Goal: Task Accomplishment & Management: Manage account settings

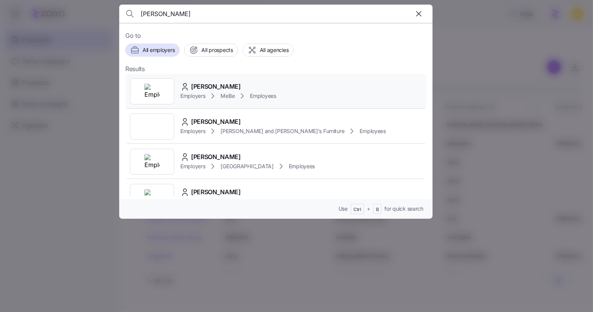
type input "peyton robert"
click at [223, 85] on span "Peyton Robertson" at bounding box center [216, 87] width 50 height 10
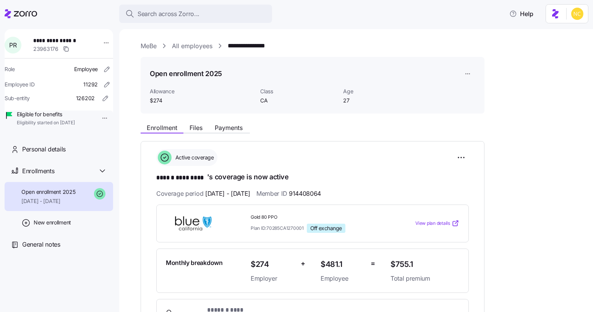
drag, startPoint x: 390, startPoint y: 308, endPoint x: 387, endPoint y: 311, distance: 5.1
click at [387, 310] on span "Employee * ****** ********* *" at bounding box center [315, 314] width 275 height 18
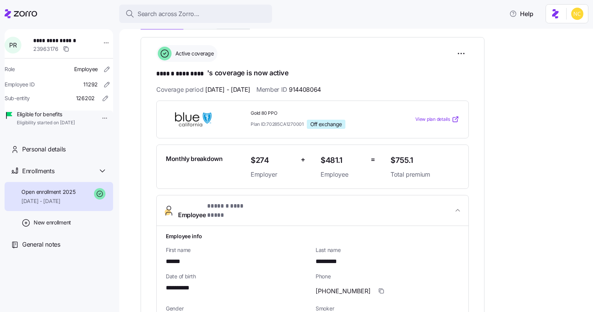
click at [265, 209] on button "Employee * ****** ********* *" at bounding box center [313, 210] width 312 height 31
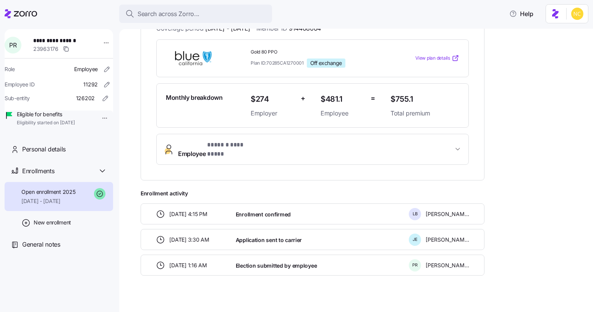
drag, startPoint x: 225, startPoint y: 146, endPoint x: 222, endPoint y: 177, distance: 30.7
click at [224, 146] on span "* ****** ********* *" at bounding box center [234, 145] width 54 height 10
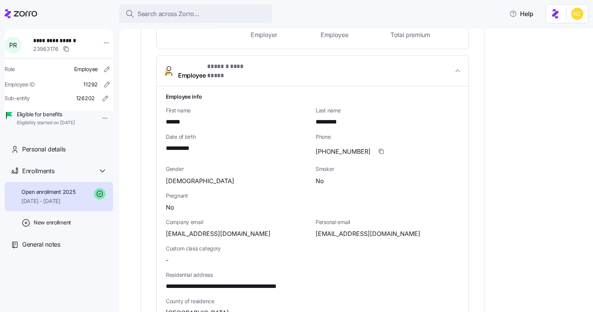
scroll to position [269, 0]
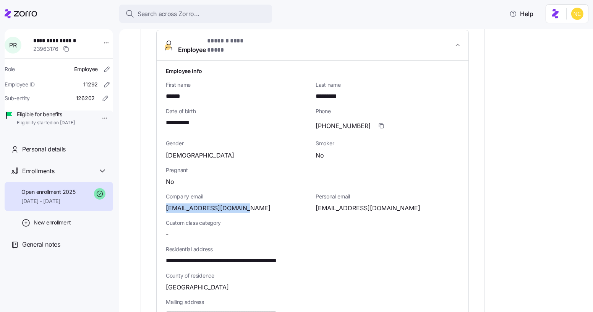
drag, startPoint x: 246, startPoint y: 199, endPoint x: 155, endPoint y: 193, distance: 91.5
click at [153, 196] on div "**********" at bounding box center [313, 169] width 344 height 594
copy span "peyton.r@mebefamily.com"
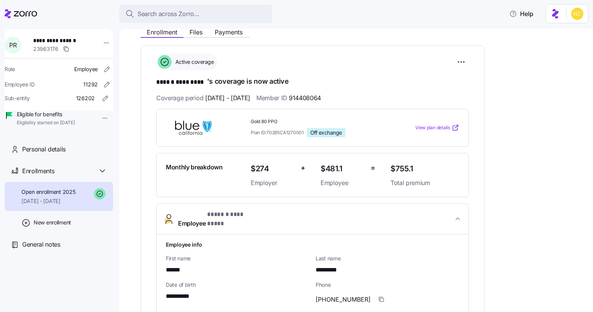
scroll to position [0, 0]
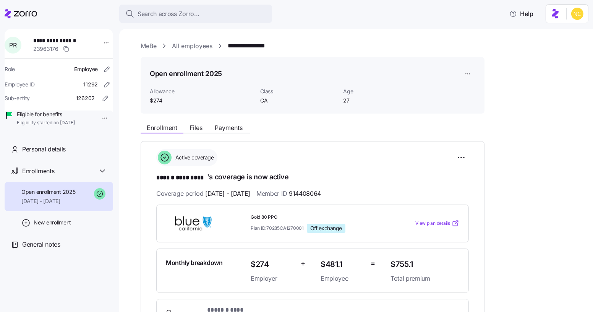
click at [151, 49] on link "MeBe" at bounding box center [149, 46] width 16 height 10
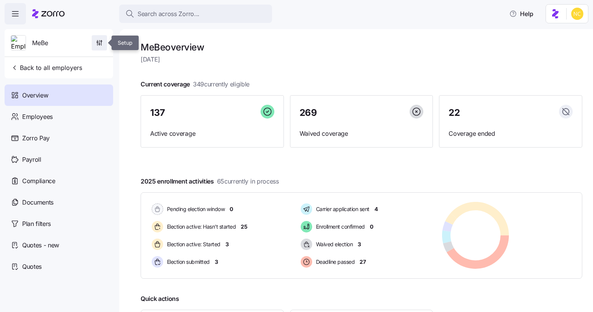
click at [105, 40] on span "button" at bounding box center [99, 43] width 15 height 15
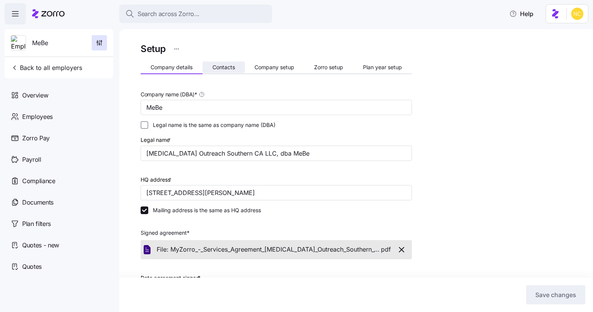
click at [229, 69] on span "Contacts" at bounding box center [223, 67] width 23 height 5
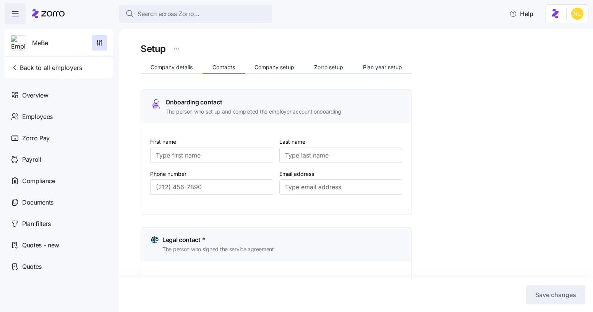
type input "Ali"
type input "Halabi"
type input "ali.halabi@mebefamily.com"
type input "Ali"
type input "Halabi"
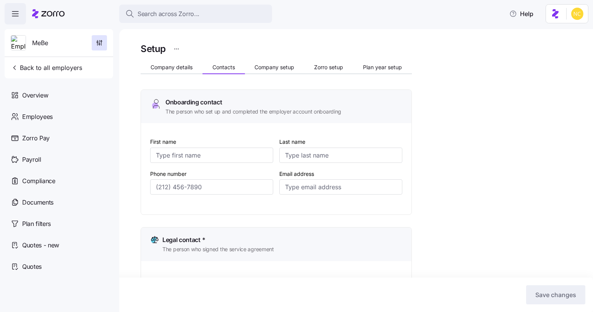
type input "ali.halabi@mebefamily.com"
type input "Cinthia"
type input "Siguenza"
type input "cinthia.siguenza@mebefamily.com"
type input "Samantha"
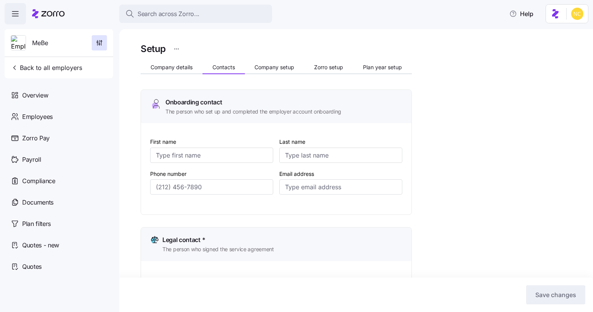
type input "Urso"
type input "ap@mebefamily.com"
type input "(407) 222-4062"
type input "(747) 241-6395"
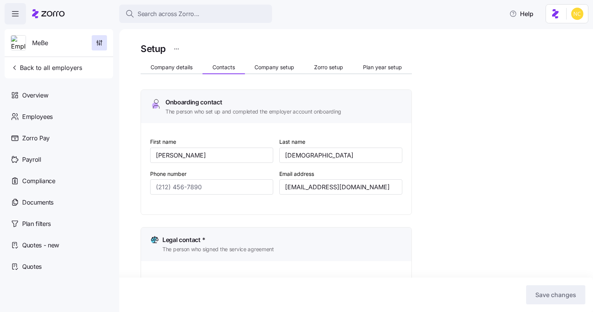
type input "(619) 837-7617"
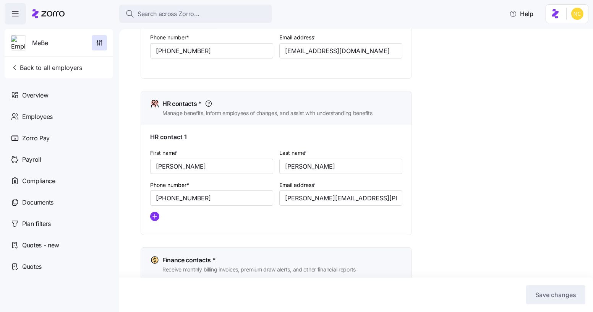
scroll to position [278, 0]
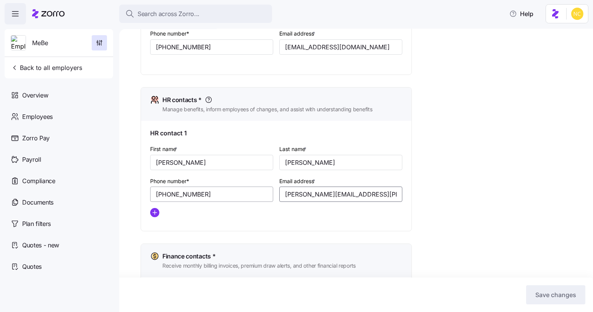
drag, startPoint x: 391, startPoint y: 199, endPoint x: 240, endPoint y: 196, distance: 150.5
click at [240, 196] on div "First name * Cinthia Last name * Siguenza Phone number* (747) 241-6395 Email ad…" at bounding box center [276, 183] width 258 height 85
click at [221, 6] on button "Search across Zorro..." at bounding box center [195, 14] width 153 height 18
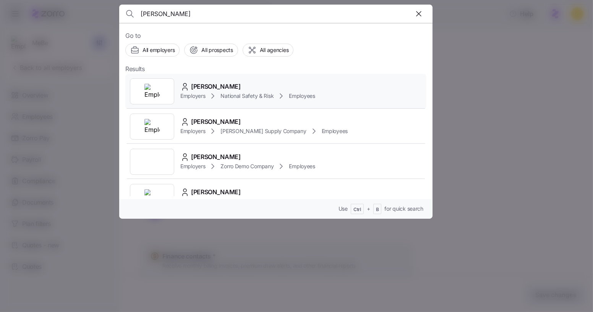
type input "brian davis"
click at [189, 89] on div "Brian Davis" at bounding box center [247, 87] width 135 height 10
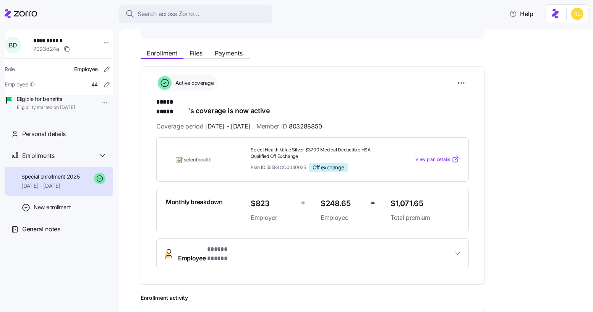
scroll to position [69, 0]
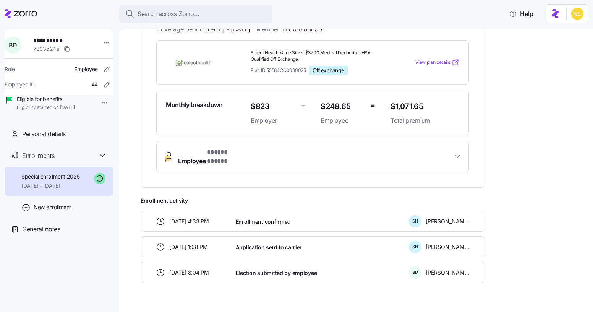
click at [220, 141] on button "Employee * ***** ***** *" at bounding box center [313, 156] width 312 height 31
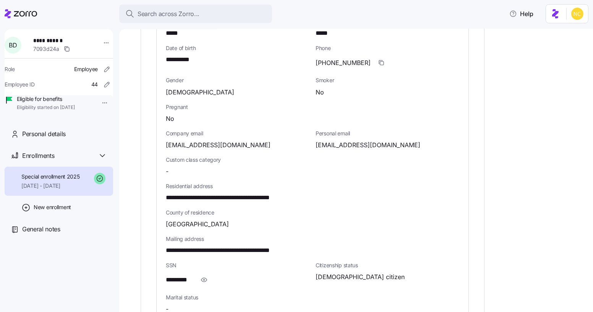
scroll to position [345, 0]
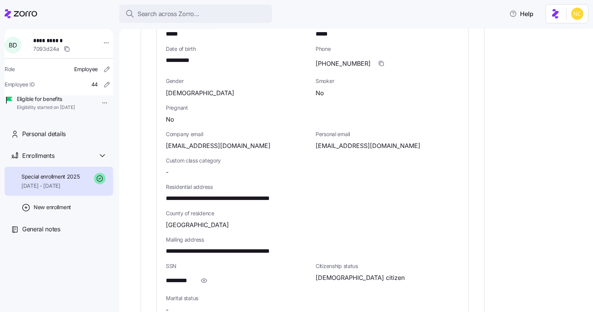
drag, startPoint x: 221, startPoint y: 131, endPoint x: 105, endPoint y: 122, distance: 115.7
click at [104, 126] on div "**********" at bounding box center [296, 153] width 593 height 307
copy div "**********"
drag, startPoint x: 261, startPoint y: 142, endPoint x: 240, endPoint y: 142, distance: 21.4
click at [260, 157] on span "Custom class category" at bounding box center [238, 161] width 144 height 8
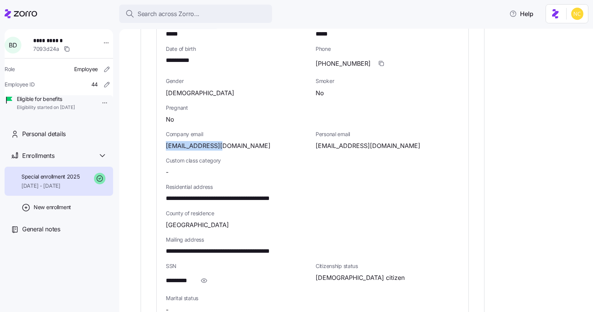
drag, startPoint x: 223, startPoint y: 129, endPoint x: 163, endPoint y: 133, distance: 59.7
click at [163, 133] on div "**********" at bounding box center [313, 192] width 312 height 389
copy span "bdavis@natsr.com"
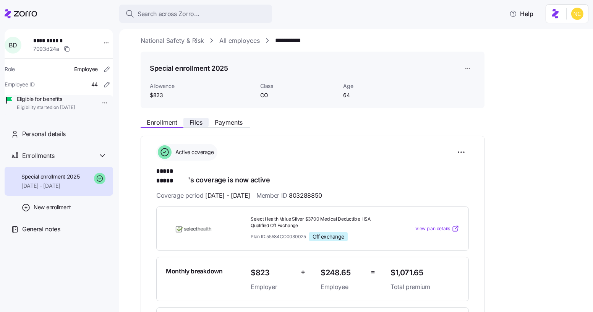
scroll to position [0, 0]
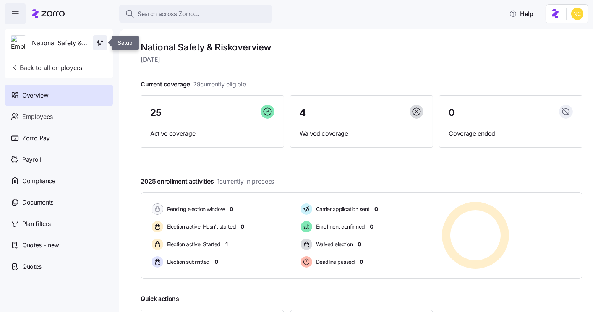
click at [102, 48] on span "button" at bounding box center [100, 43] width 13 height 15
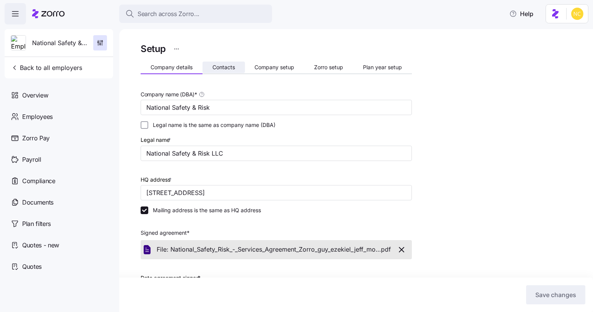
click at [224, 68] on span "Contacts" at bounding box center [223, 67] width 23 height 5
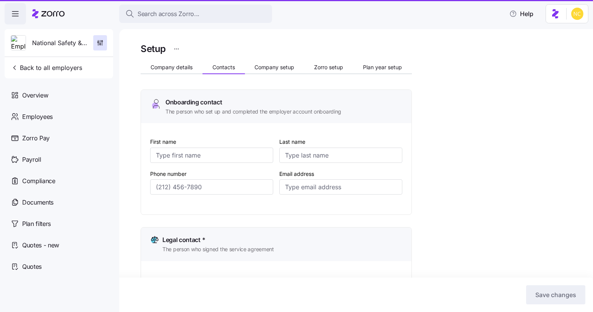
type input "Jeff"
type input "Motsch"
type input "jeff.motsch@safeguardproperties.com"
type input "Jeff"
type input "Motsch"
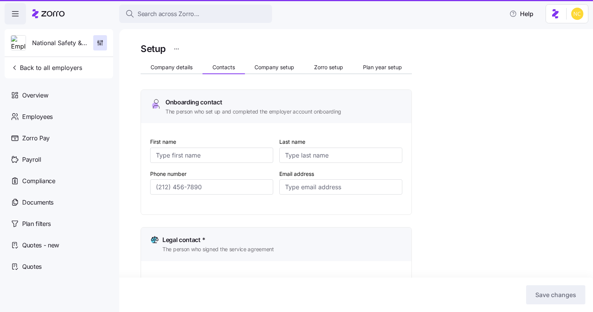
type input "jeff.motsch@safeguardproperties.com"
type input "Jeff"
type input "Motsch"
type input "jeff.motsch@safeguardproperties.com"
type input "Jennifer"
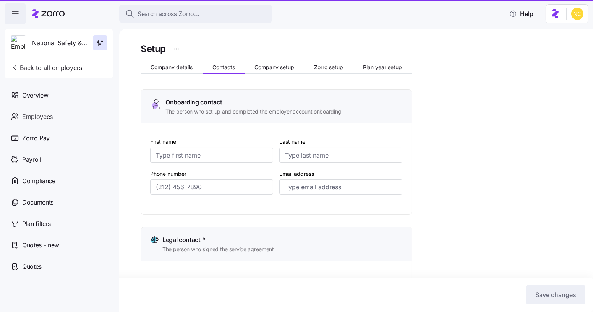
type input "Anspach"
type input "jennifer.anspach@safeguardproperties.com"
type input "(440) 225-4712"
type input "(216) 739-2900"
type input "(440) 225-4712"
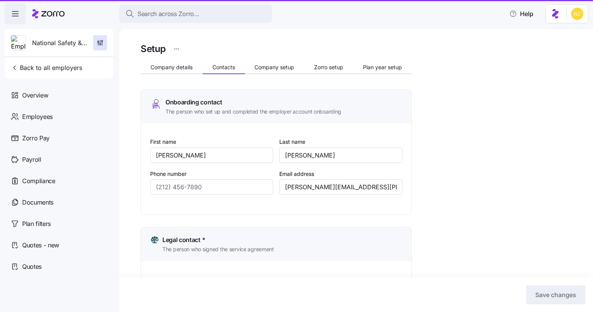
type input "(216) 739-2900"
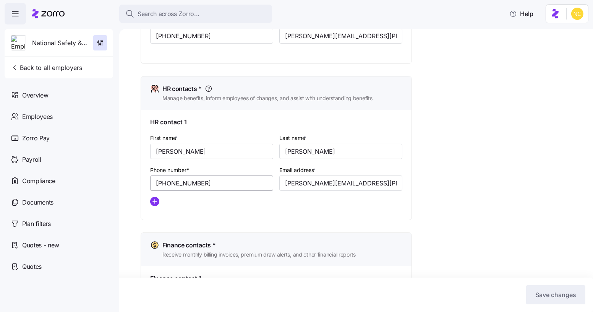
scroll to position [312, 0]
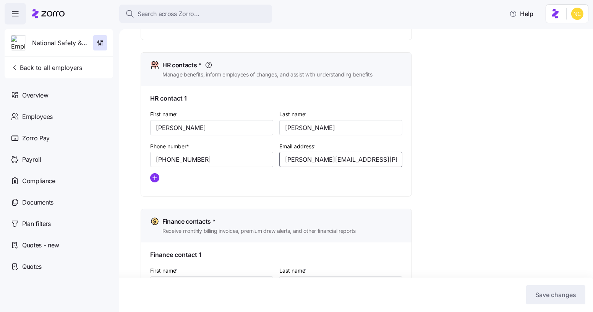
drag, startPoint x: 283, startPoint y: 162, endPoint x: 476, endPoint y: 163, distance: 193.3
click at [476, 163] on div "Setup Company details Contacts Company setup Zorro setup Plan year setup Onboar…" at bounding box center [362, 59] width 442 height 660
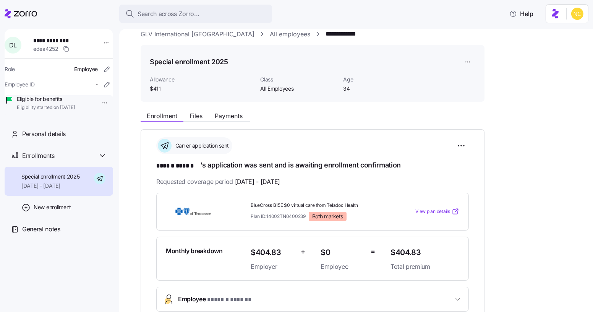
scroll to position [69, 0]
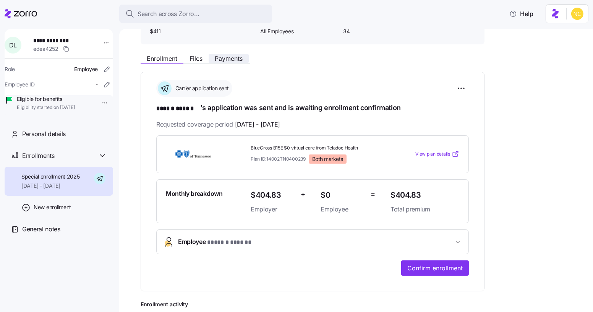
click at [230, 62] on button "Payments" at bounding box center [229, 58] width 40 height 9
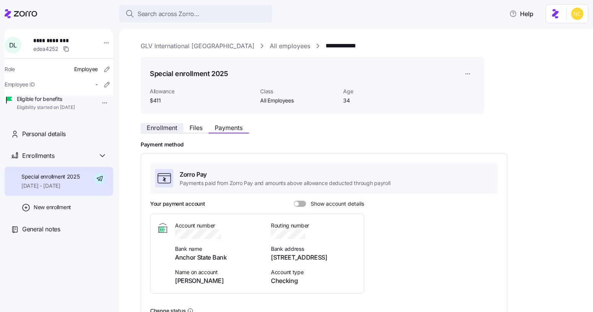
click at [169, 126] on span "Enrollment" at bounding box center [162, 128] width 31 height 6
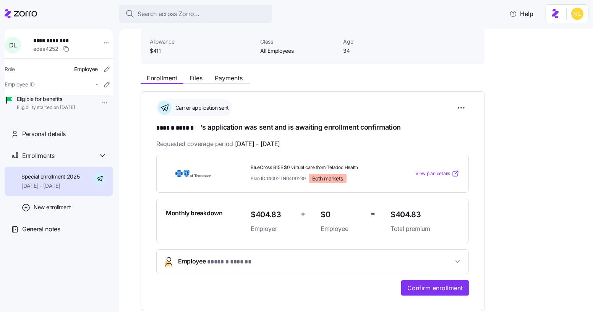
scroll to position [34, 0]
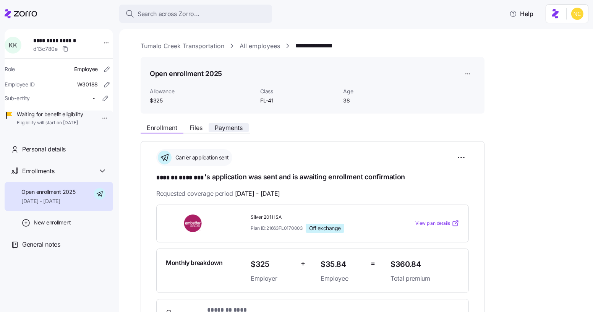
click at [227, 131] on button "Payments" at bounding box center [229, 127] width 40 height 9
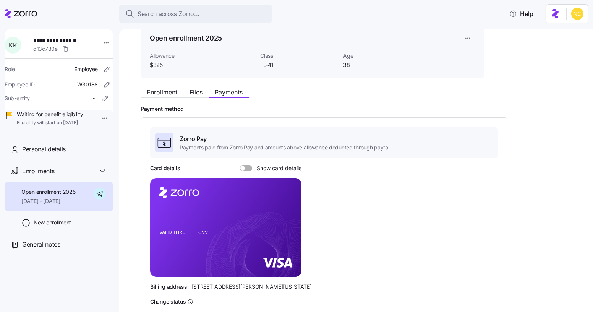
scroll to position [35, 0]
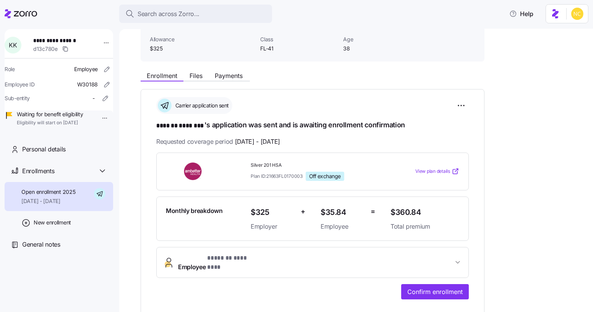
scroll to position [47, 0]
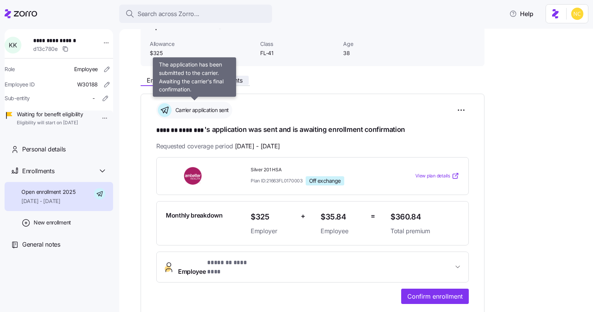
click at [228, 79] on span "Payments" at bounding box center [229, 80] width 28 height 6
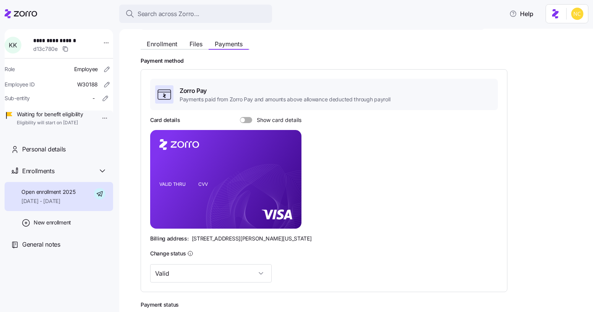
scroll to position [174, 0]
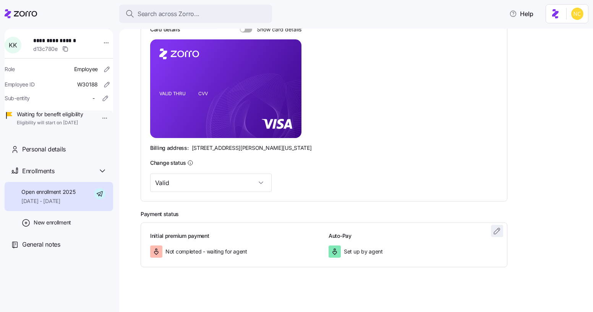
click at [494, 233] on icon "button" at bounding box center [496, 230] width 9 height 9
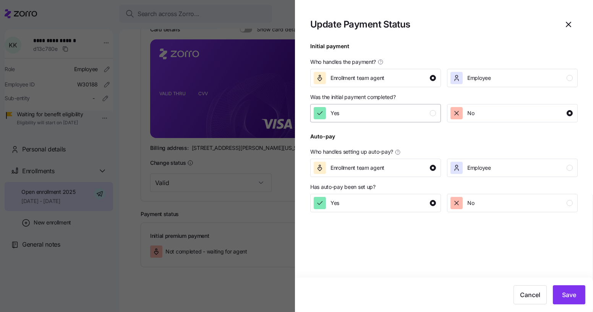
click at [359, 120] on button "Yes" at bounding box center [375, 113] width 131 height 18
click at [555, 294] on button "Save" at bounding box center [569, 294] width 32 height 19
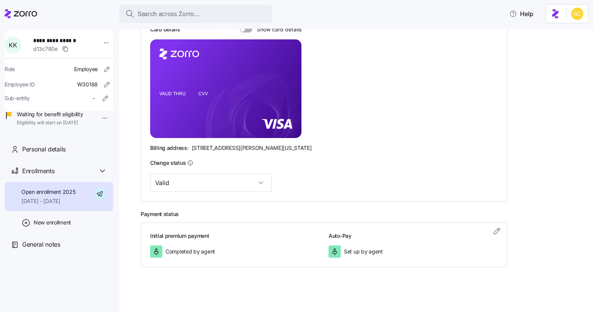
scroll to position [35, 0]
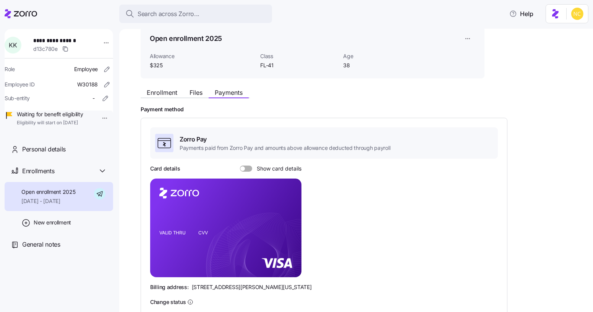
click at [159, 106] on h2 "Payment method" at bounding box center [362, 109] width 442 height 7
click at [163, 92] on span "Enrollment" at bounding box center [162, 92] width 31 height 6
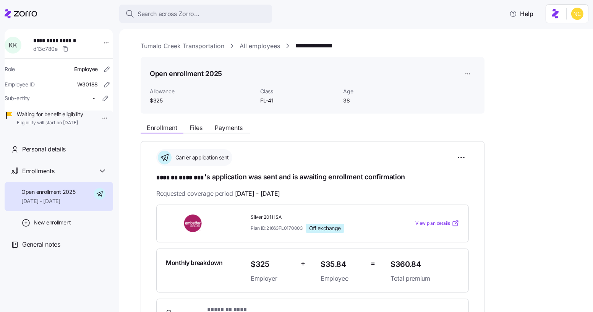
scroll to position [186, 0]
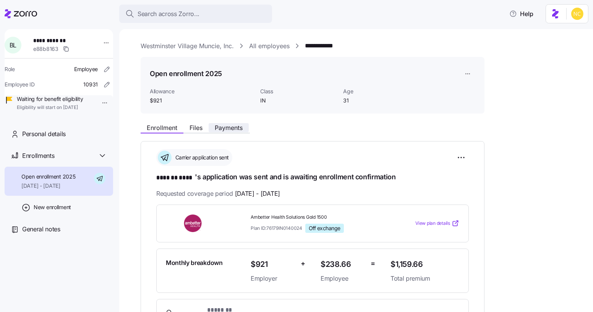
click at [228, 128] on span "Payments" at bounding box center [229, 128] width 28 height 6
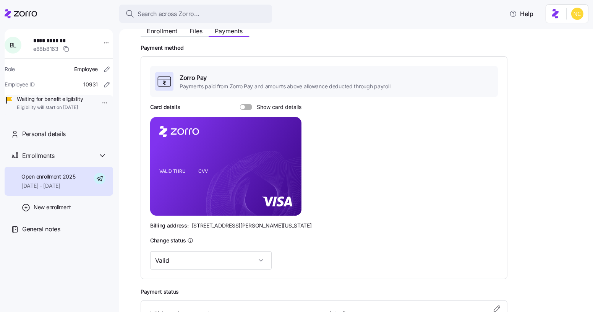
scroll to position [174, 0]
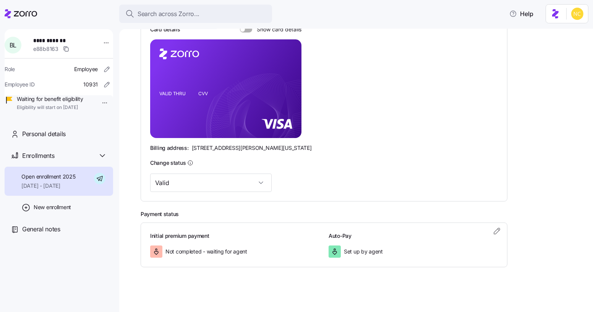
click at [496, 236] on h3 "Auto-Pay" at bounding box center [413, 236] width 169 height 8
click at [496, 233] on icon "button" at bounding box center [496, 230] width 9 height 9
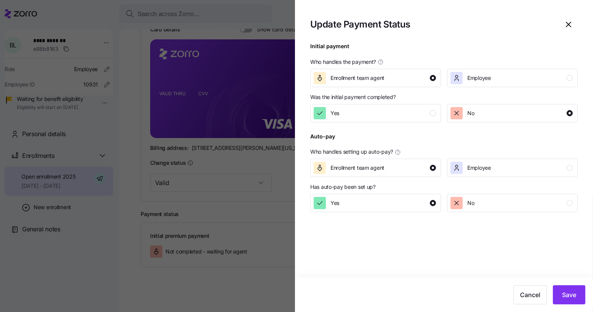
click at [367, 123] on div at bounding box center [443, 126] width 267 height 9
click at [373, 120] on button "Yes" at bounding box center [375, 113] width 131 height 18
click at [576, 300] on button "Save" at bounding box center [569, 294] width 32 height 19
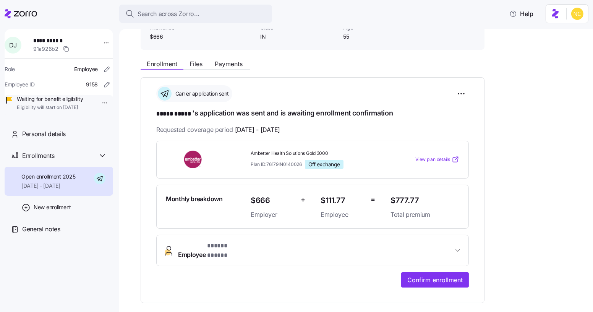
scroll to position [69, 0]
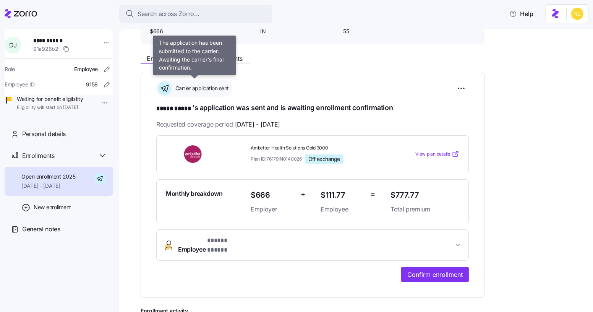
click at [221, 81] on div "Carrier application sent" at bounding box center [194, 88] width 76 height 17
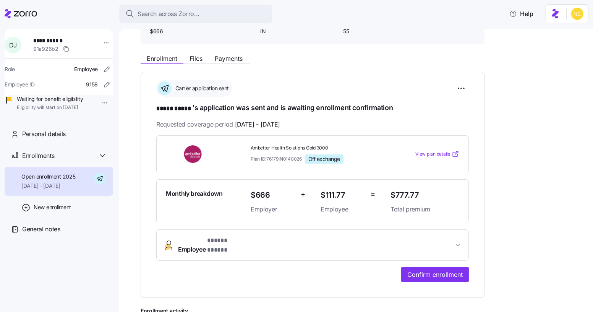
click at [217, 64] on div "**********" at bounding box center [362, 221] width 442 height 342
click at [218, 60] on span "Payments" at bounding box center [229, 58] width 28 height 6
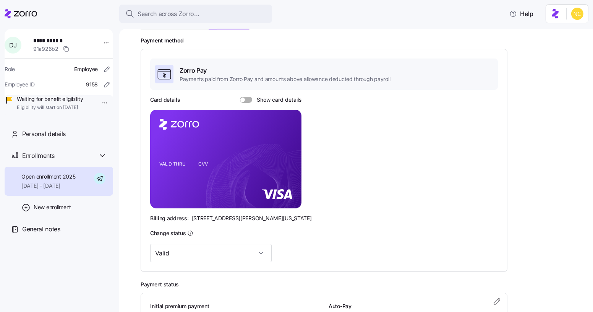
scroll to position [173, 0]
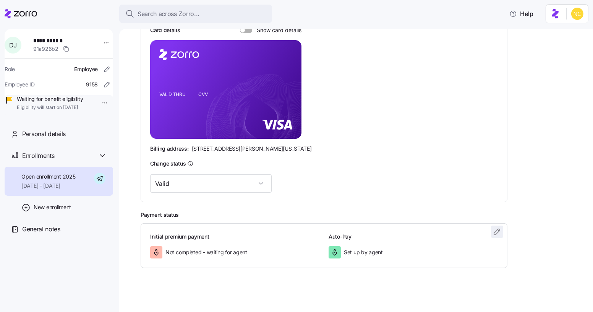
click at [493, 229] on icon "button" at bounding box center [496, 231] width 9 height 9
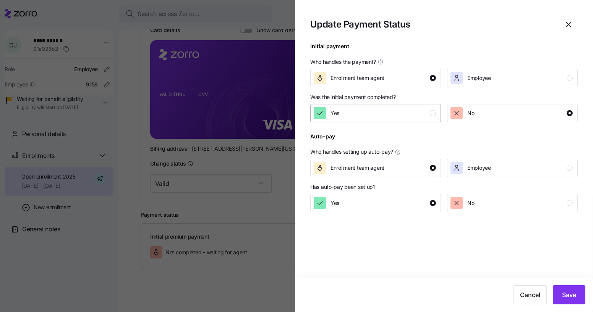
click at [366, 110] on div "Yes" at bounding box center [375, 113] width 122 height 12
click at [564, 291] on span "Save" at bounding box center [569, 294] width 14 height 9
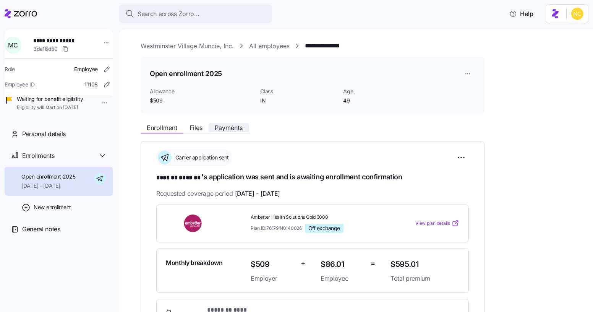
click at [235, 125] on span "Payments" at bounding box center [229, 128] width 28 height 6
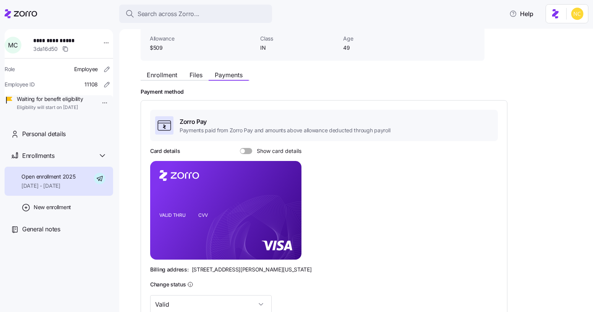
scroll to position [174, 0]
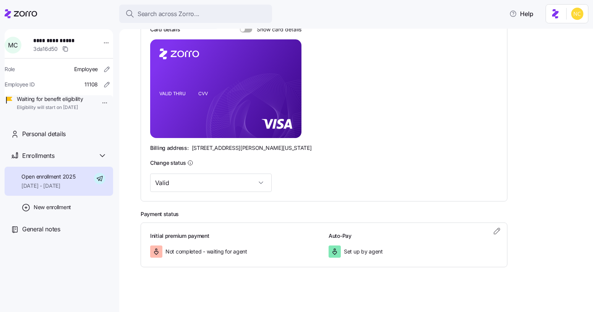
click at [509, 233] on div "Payment status Initial premium payment Not completed - waiting for agent Auto-P…" at bounding box center [362, 238] width 442 height 57
click at [492, 228] on icon "button" at bounding box center [496, 230] width 9 height 9
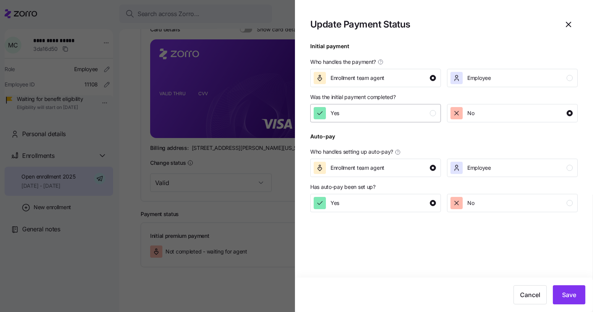
click at [391, 109] on div "Yes" at bounding box center [375, 113] width 122 height 12
click at [560, 289] on button "Save" at bounding box center [569, 294] width 32 height 19
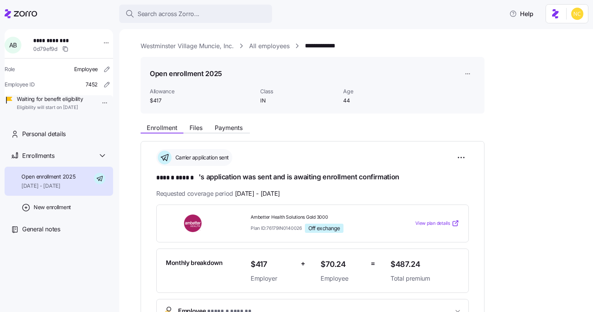
click at [228, 122] on div "Enrollment Files Payments" at bounding box center [313, 127] width 344 height 14
click at [230, 125] on span "Payments" at bounding box center [229, 128] width 28 height 6
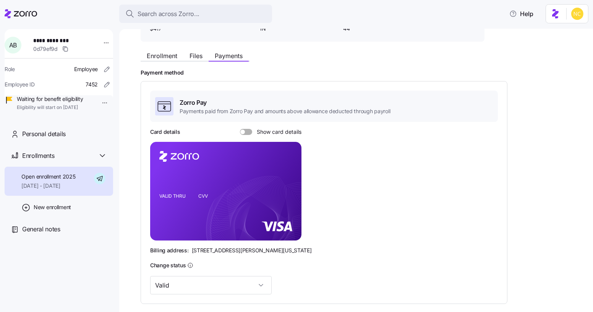
scroll to position [122, 0]
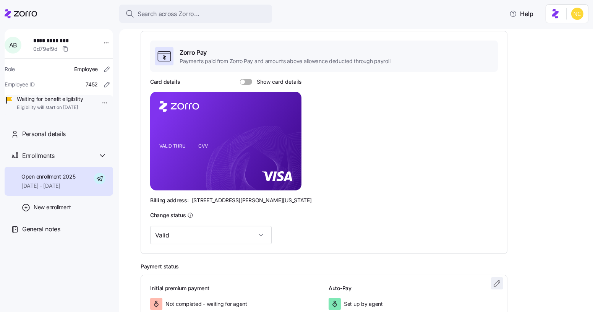
click at [499, 279] on icon "button" at bounding box center [496, 282] width 9 height 9
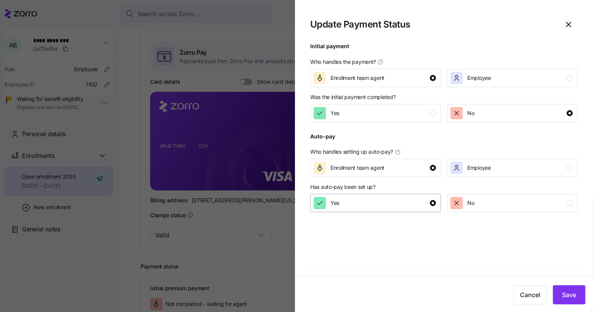
click at [386, 204] on div "Yes" at bounding box center [375, 203] width 122 height 12
click at [396, 109] on div "Yes" at bounding box center [375, 113] width 122 height 12
click at [563, 288] on button "Save" at bounding box center [569, 294] width 32 height 19
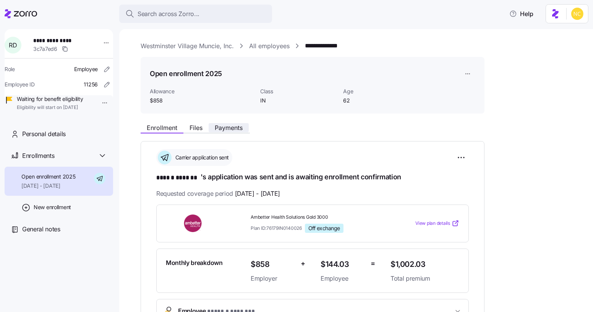
click at [237, 131] on span "Payments" at bounding box center [229, 128] width 28 height 6
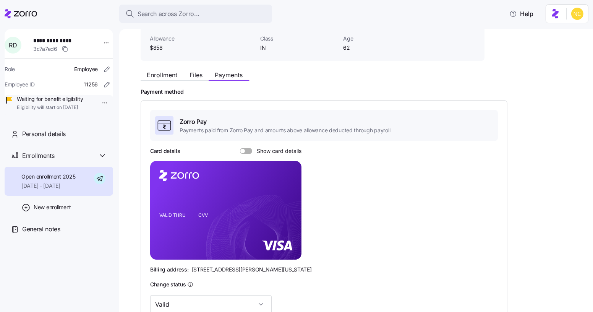
scroll to position [174, 0]
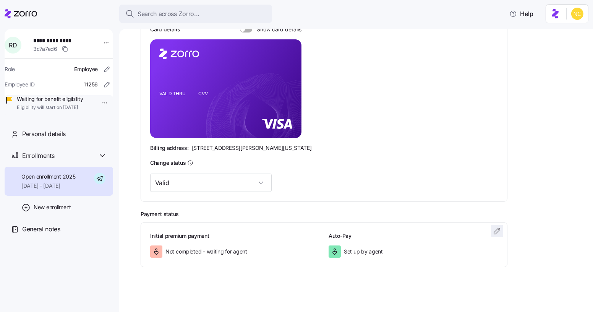
click at [496, 235] on span "button" at bounding box center [496, 230] width 11 height 11
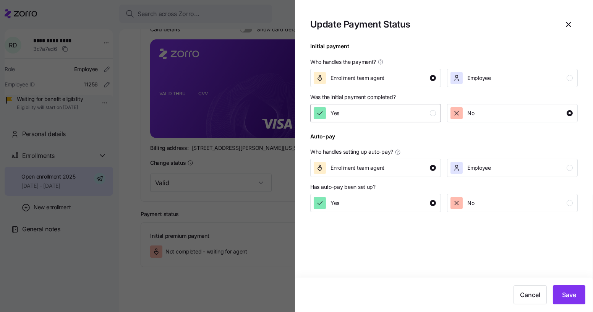
click at [376, 105] on button "Yes" at bounding box center [375, 113] width 131 height 18
click at [578, 298] on button "Save" at bounding box center [569, 294] width 32 height 19
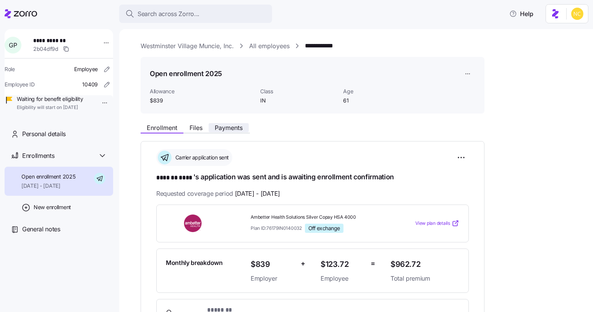
click at [238, 128] on span "Payments" at bounding box center [229, 128] width 28 height 6
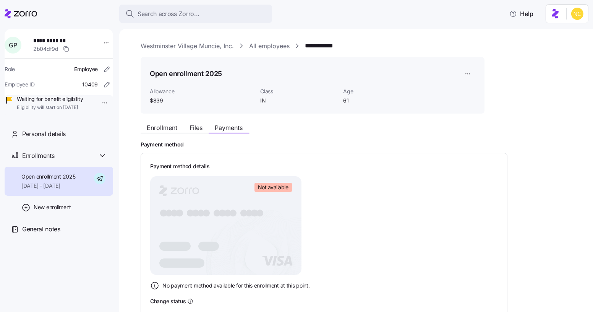
scroll to position [139, 0]
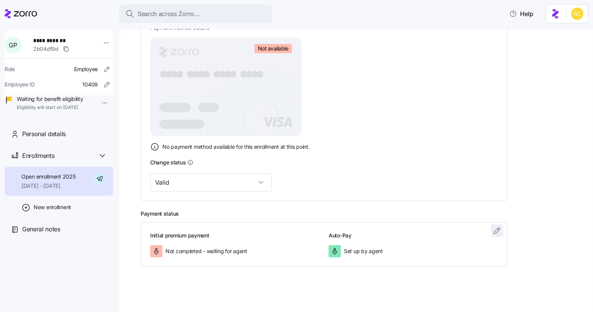
click at [493, 232] on icon "button" at bounding box center [496, 230] width 9 height 9
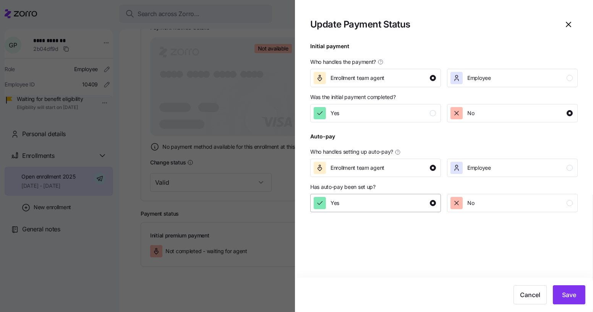
click at [367, 202] on div "Yes" at bounding box center [375, 203] width 122 height 12
click at [363, 107] on button "Yes" at bounding box center [375, 113] width 131 height 18
drag, startPoint x: 569, startPoint y: 297, endPoint x: 309, endPoint y: 125, distance: 311.3
click at [569, 297] on span "Save" at bounding box center [569, 294] width 14 height 9
click at [235, 66] on div at bounding box center [296, 156] width 593 height 312
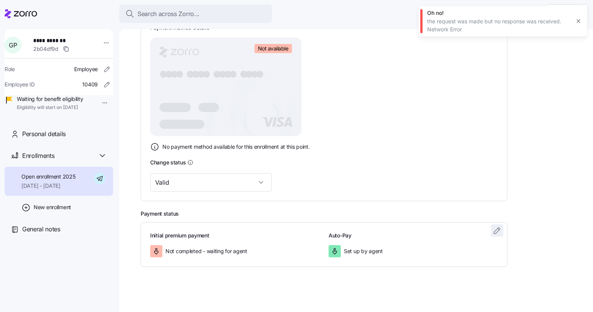
click at [492, 225] on span "button" at bounding box center [496, 230] width 11 height 11
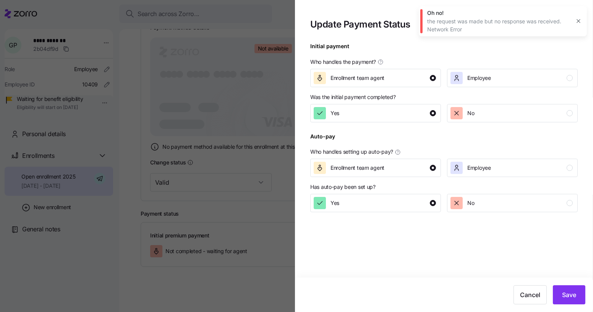
click at [254, 189] on div at bounding box center [296, 156] width 593 height 312
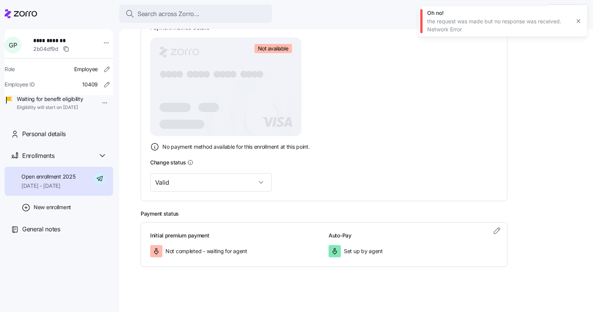
click at [257, 201] on div "Payment method Payment method details Not available ● ● ● ● ● ● ● ● ● ● ● ● ● ●…" at bounding box center [362, 134] width 442 height 264
click at [281, 247] on div "Not completed - waiting for agent" at bounding box center [234, 251] width 169 height 12
click at [495, 231] on icon "button" at bounding box center [496, 230] width 9 height 9
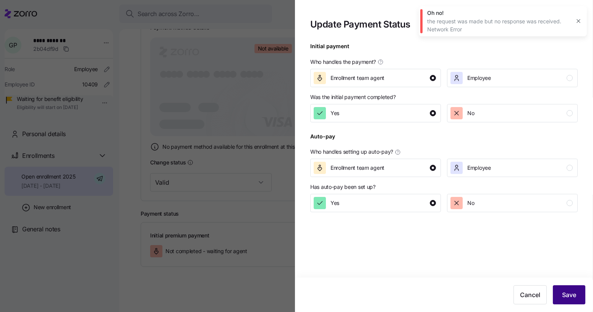
click at [565, 292] on span "Save" at bounding box center [569, 294] width 14 height 9
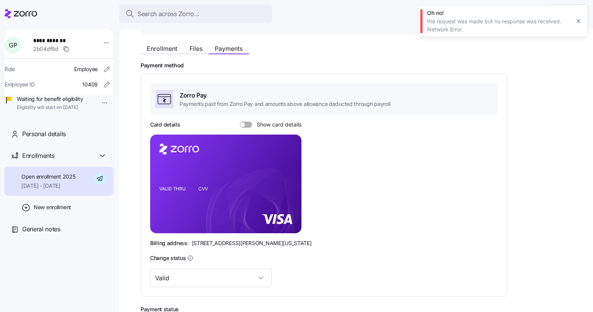
scroll to position [174, 0]
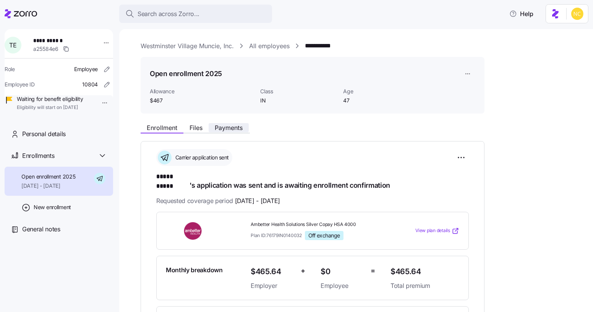
click at [239, 125] on span "Payments" at bounding box center [229, 128] width 28 height 6
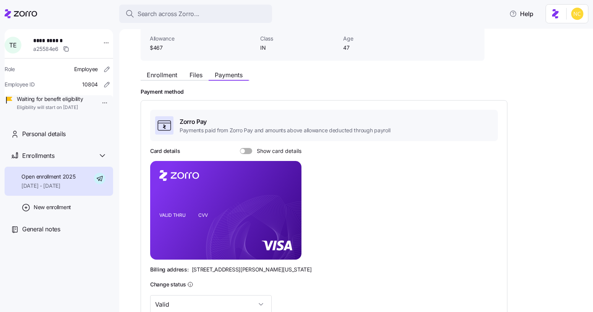
scroll to position [174, 0]
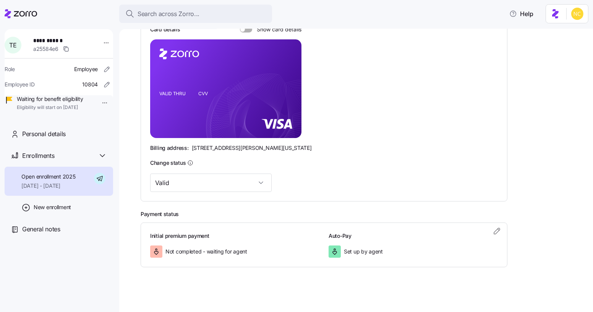
click at [486, 226] on div "Initial premium payment Not completed - waiting for agent Auto-Pay Set up by ag…" at bounding box center [324, 244] width 367 height 45
click at [491, 228] on span "button" at bounding box center [496, 230] width 11 height 11
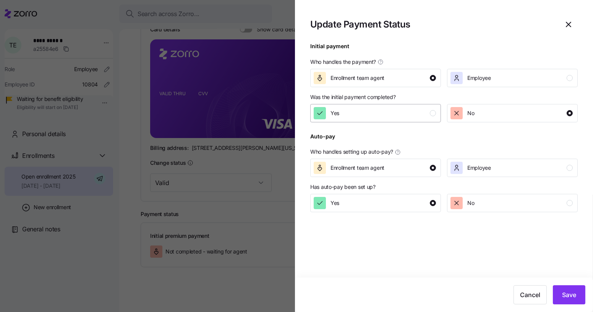
click at [382, 114] on div "Yes" at bounding box center [375, 113] width 122 height 12
click at [559, 291] on button "Save" at bounding box center [569, 294] width 32 height 19
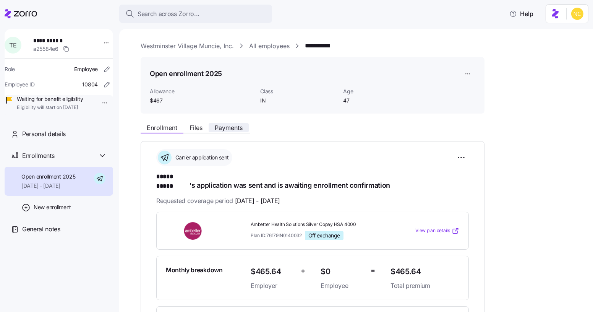
click at [235, 127] on span "Payments" at bounding box center [229, 128] width 28 height 6
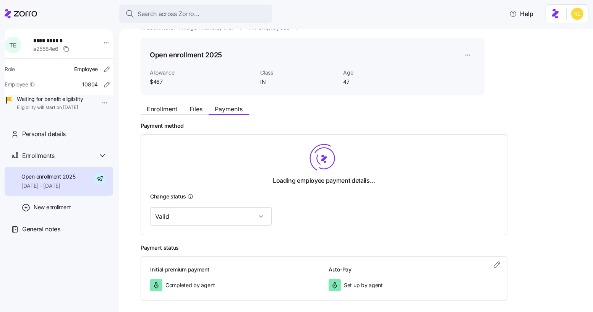
scroll to position [53, 0]
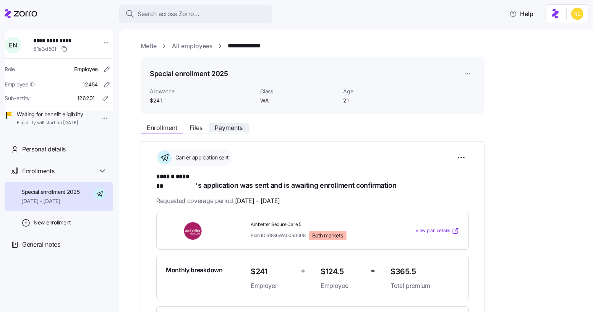
click at [220, 126] on span "Payments" at bounding box center [229, 128] width 28 height 6
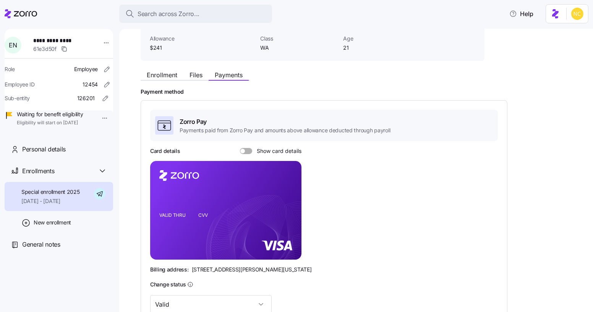
scroll to position [174, 0]
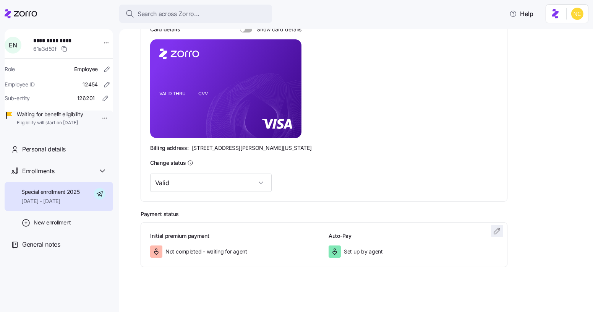
click at [499, 230] on icon "button" at bounding box center [496, 230] width 9 height 9
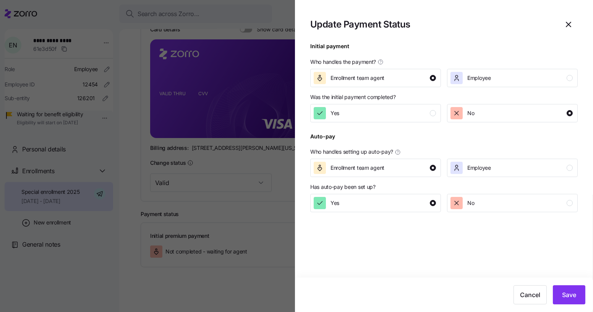
click at [373, 127] on div at bounding box center [443, 126] width 267 height 9
click at [375, 118] on div "Yes" at bounding box center [375, 113] width 122 height 12
click at [588, 305] on div "Cancel Save" at bounding box center [444, 294] width 298 height 34
click at [579, 298] on button "Save" at bounding box center [569, 294] width 32 height 19
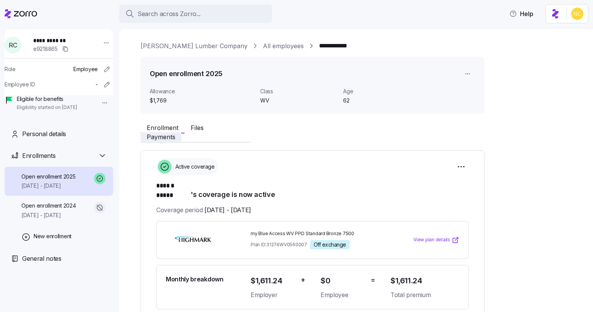
click at [234, 125] on div "Enrollment Files Payments" at bounding box center [313, 131] width 344 height 23
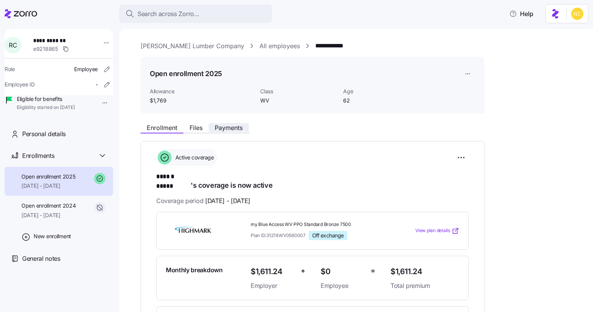
click at [234, 125] on span "Payments" at bounding box center [229, 128] width 28 height 6
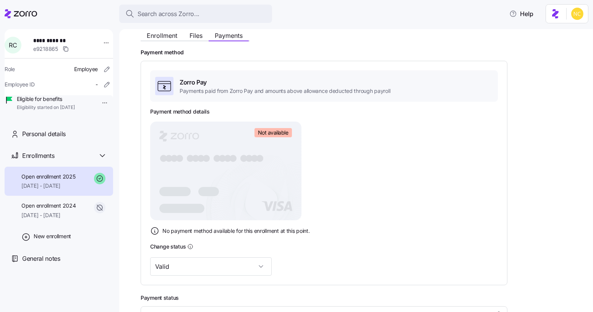
scroll to position [157, 0]
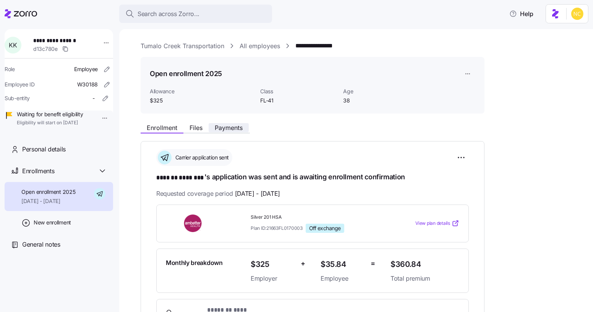
click at [231, 126] on span "Payments" at bounding box center [229, 128] width 28 height 6
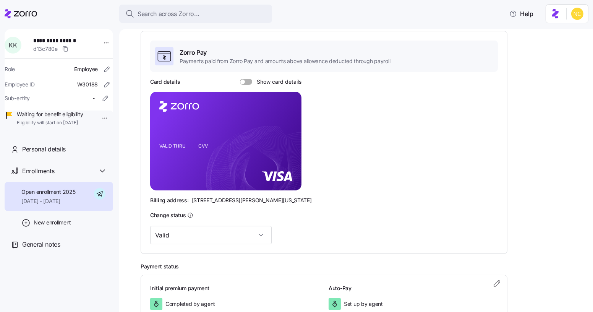
scroll to position [174, 0]
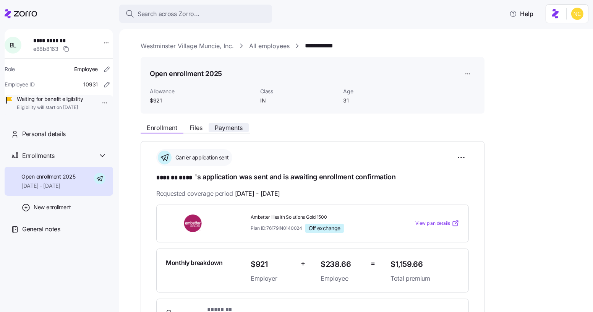
click at [215, 127] on span "Payments" at bounding box center [229, 128] width 28 height 6
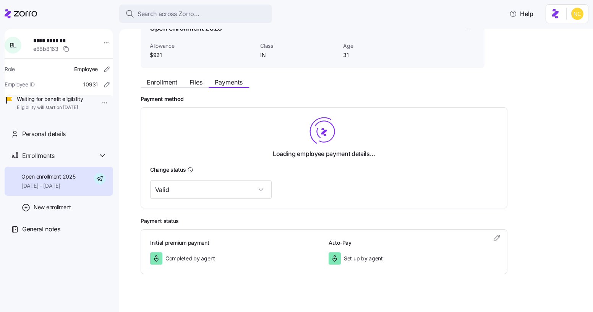
scroll to position [53, 0]
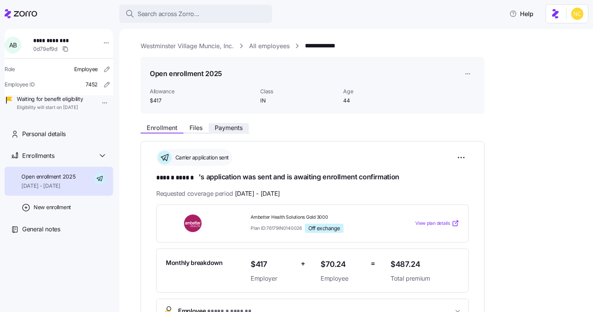
click at [231, 128] on span "Payments" at bounding box center [229, 128] width 28 height 6
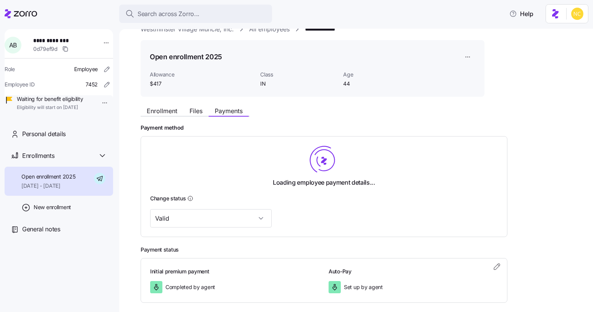
scroll to position [53, 0]
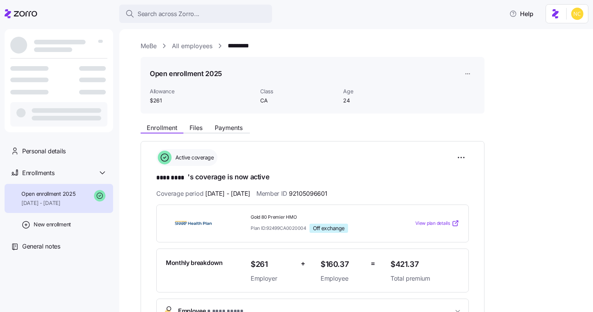
click at [238, 133] on div "**********" at bounding box center [362, 277] width 442 height 314
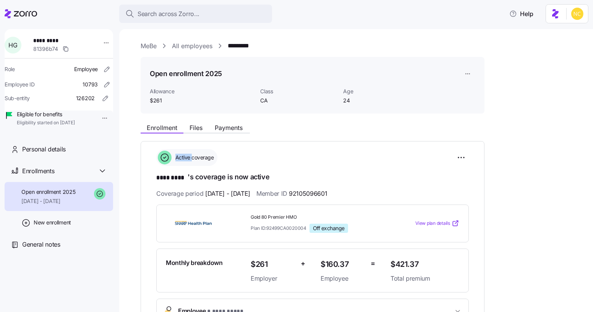
click at [238, 133] on div "**********" at bounding box center [362, 277] width 442 height 314
click at [236, 125] on span "Payments" at bounding box center [229, 128] width 28 height 6
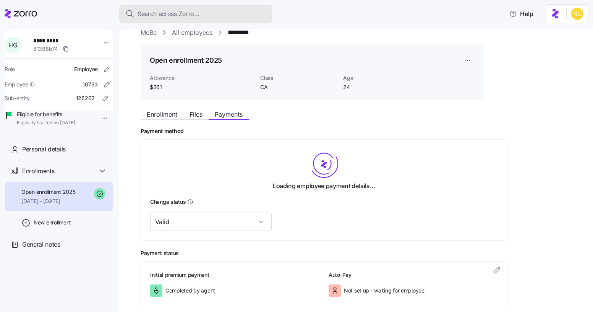
scroll to position [53, 0]
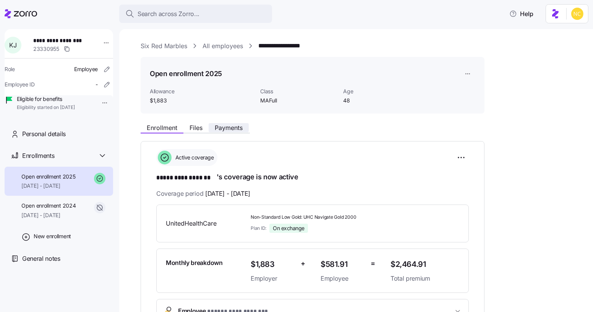
drag, startPoint x: 212, startPoint y: 130, endPoint x: 217, endPoint y: 128, distance: 6.3
click at [214, 129] on button "Payments" at bounding box center [229, 127] width 40 height 9
click at [217, 127] on span "Payments" at bounding box center [229, 128] width 28 height 6
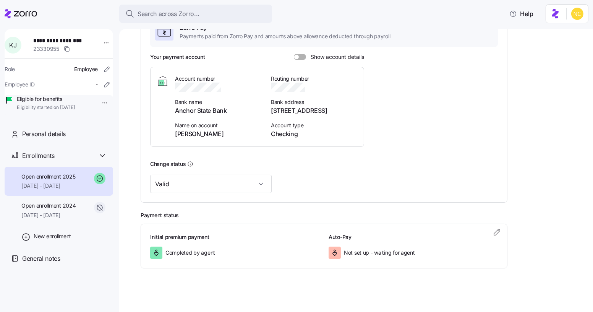
scroll to position [147, 0]
